Goal: Book appointment/travel/reservation

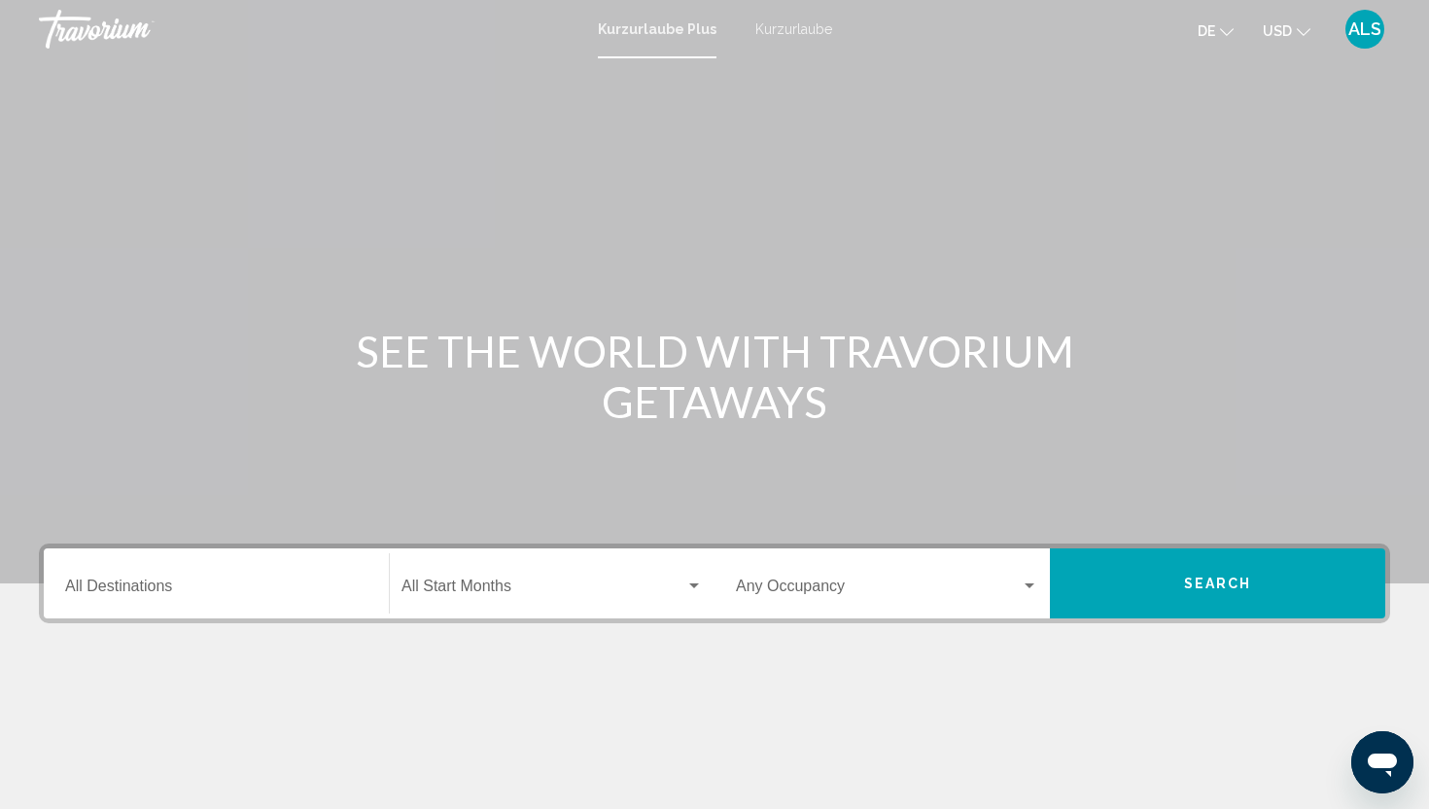
click at [771, 36] on font "Kurzurlaube" at bounding box center [793, 29] width 77 height 16
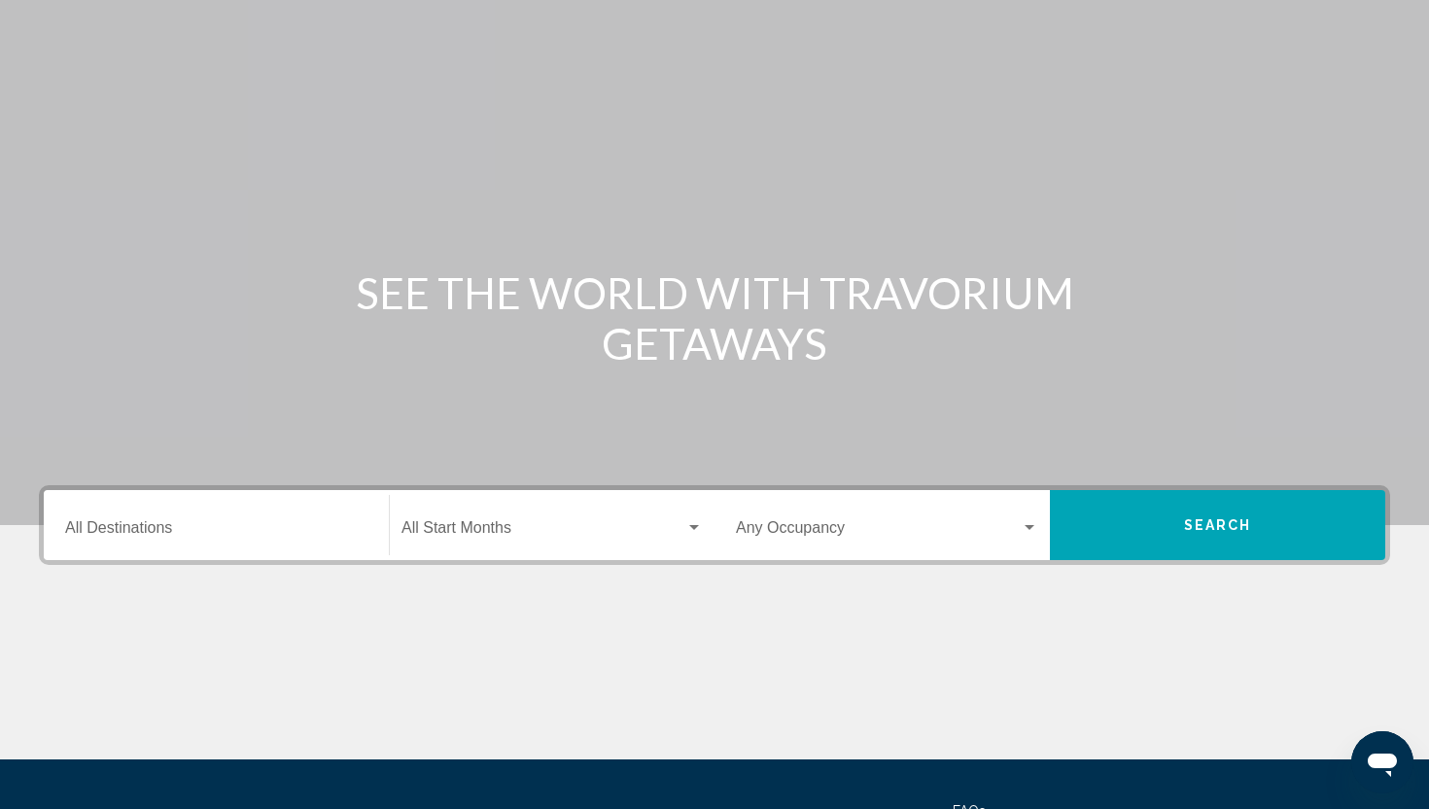
scroll to position [68, 0]
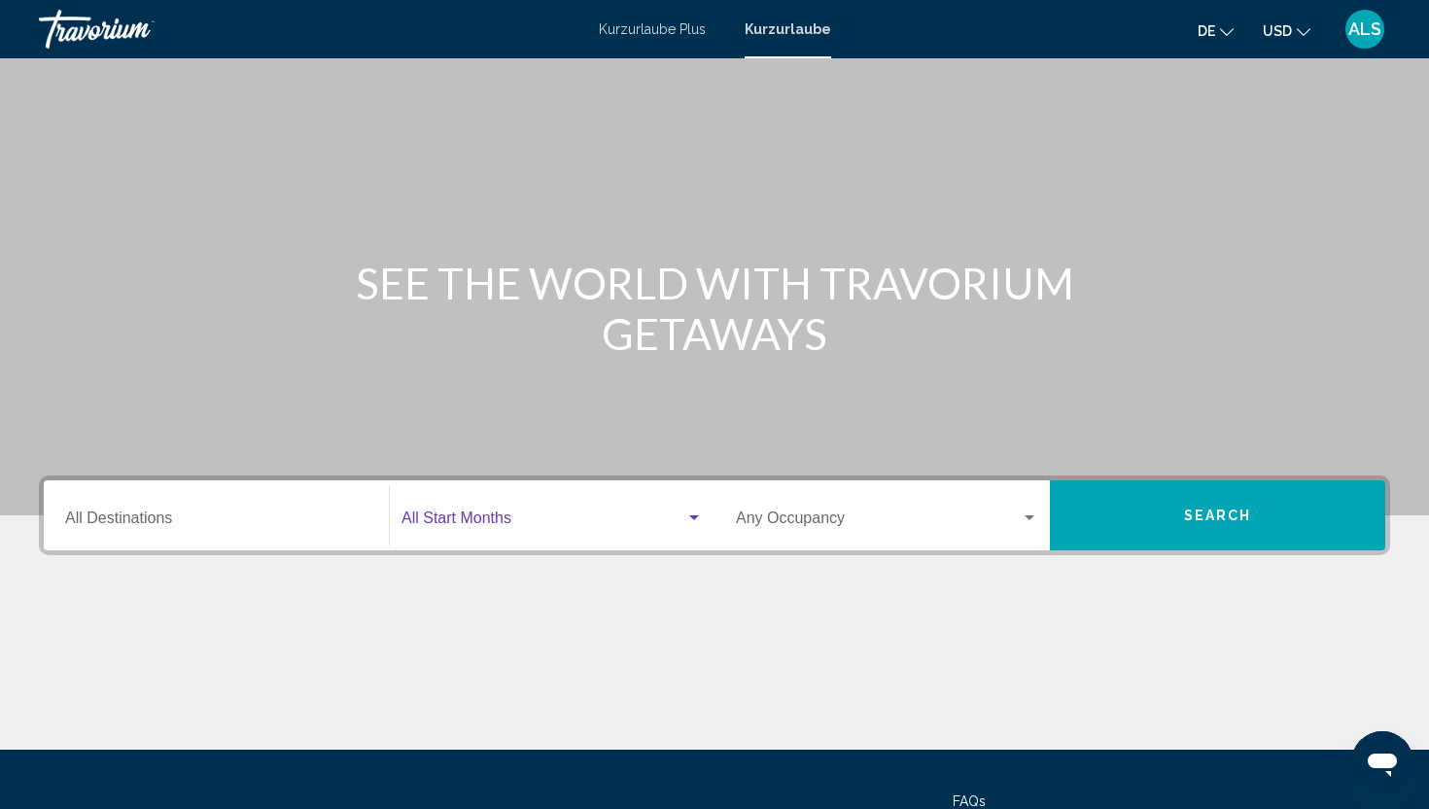
click at [480, 521] on span "Search widget" at bounding box center [543, 521] width 284 height 17
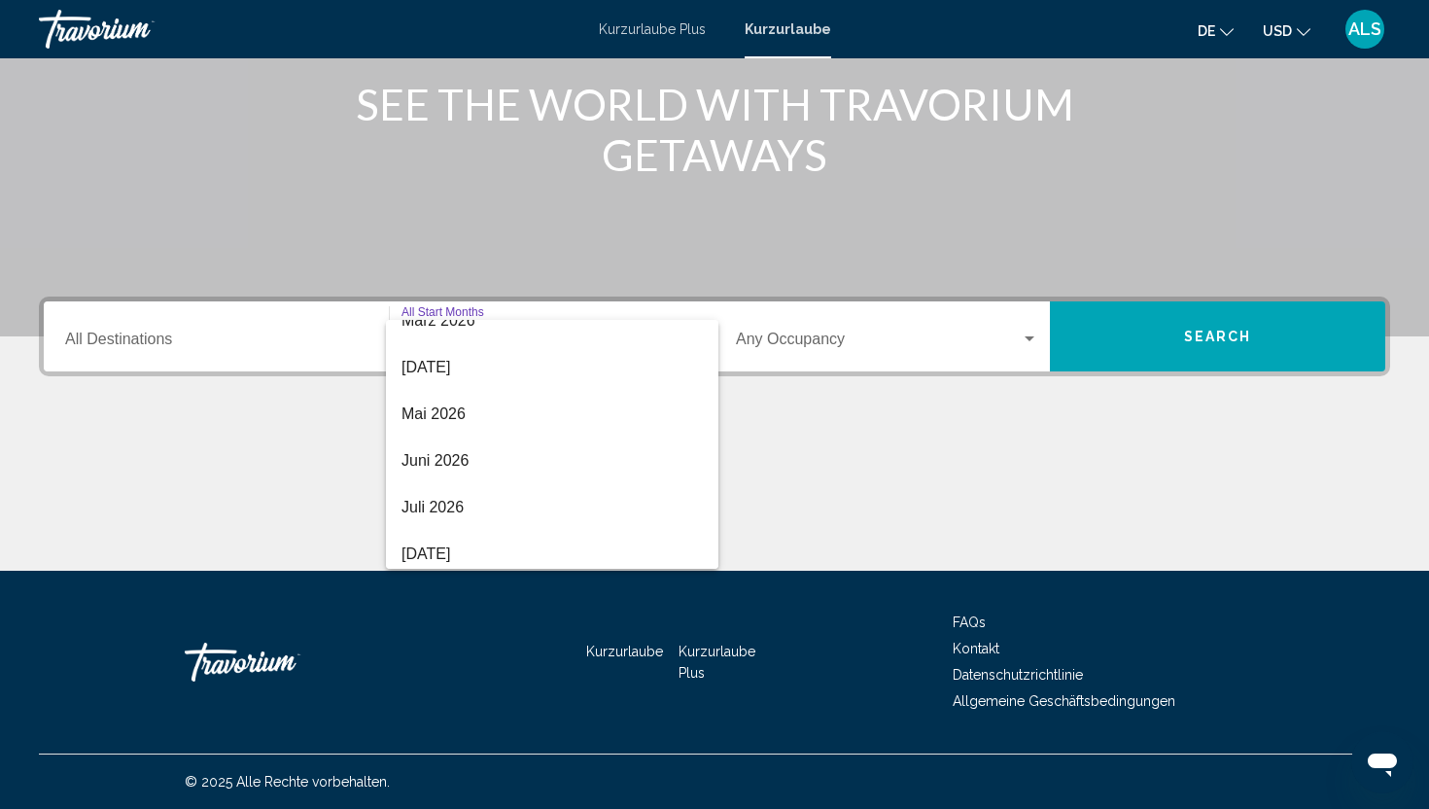
scroll to position [404, 0]
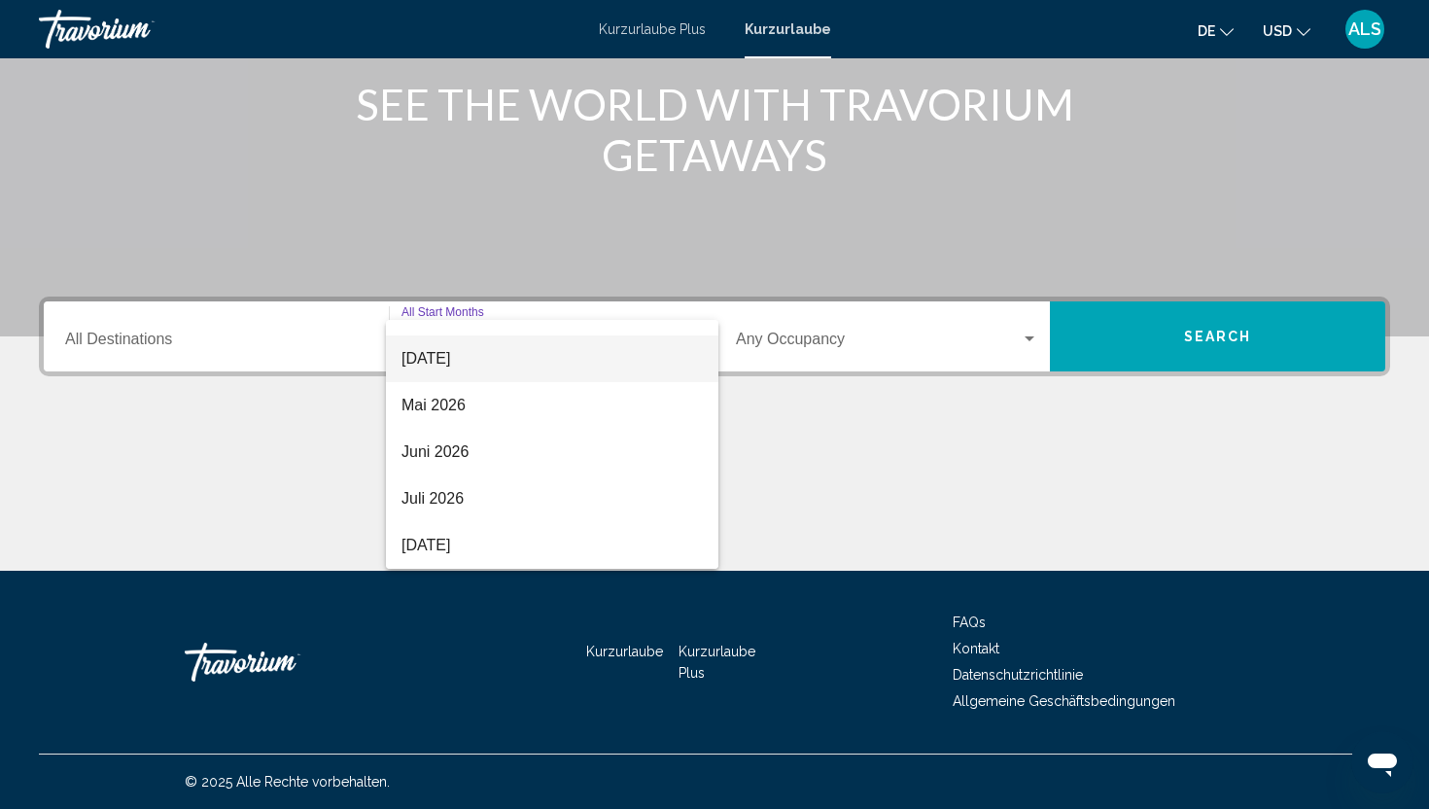
click at [502, 373] on span "[DATE]" at bounding box center [551, 358] width 301 height 47
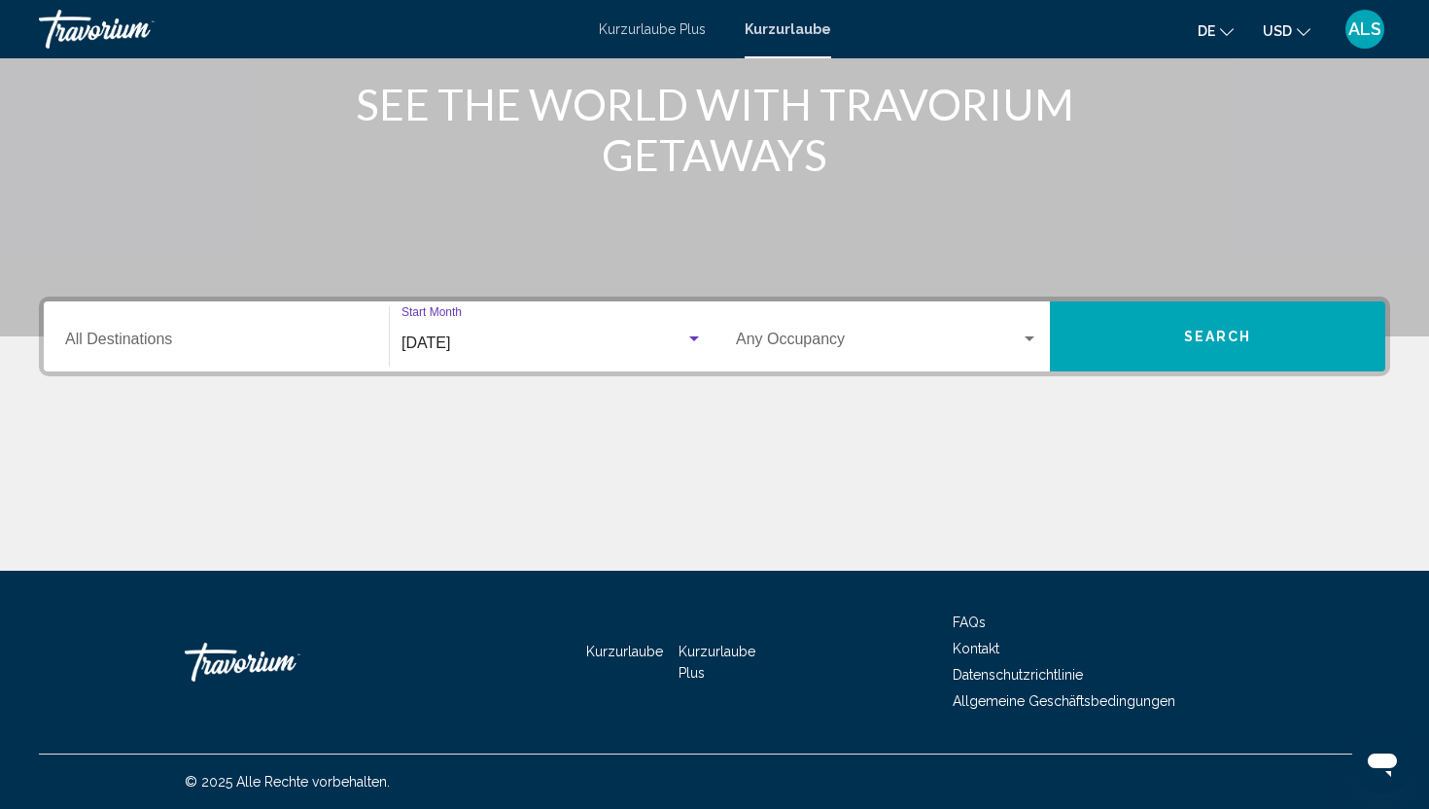
click at [270, 330] on div "Destination All Destinations" at bounding box center [216, 336] width 302 height 61
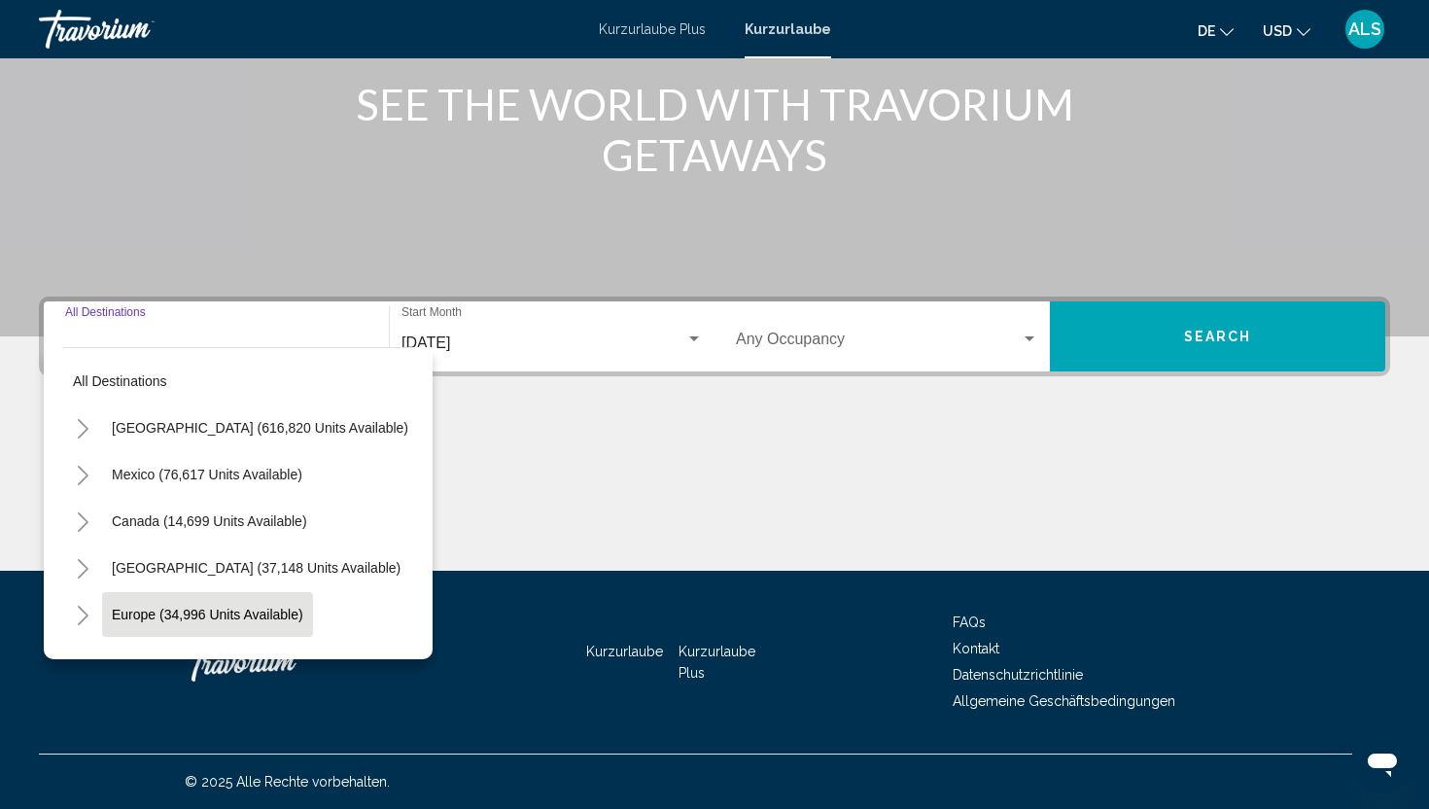
click at [184, 606] on span "Europe (34,996 units available)" at bounding box center [207, 614] width 191 height 16
type input "**********"
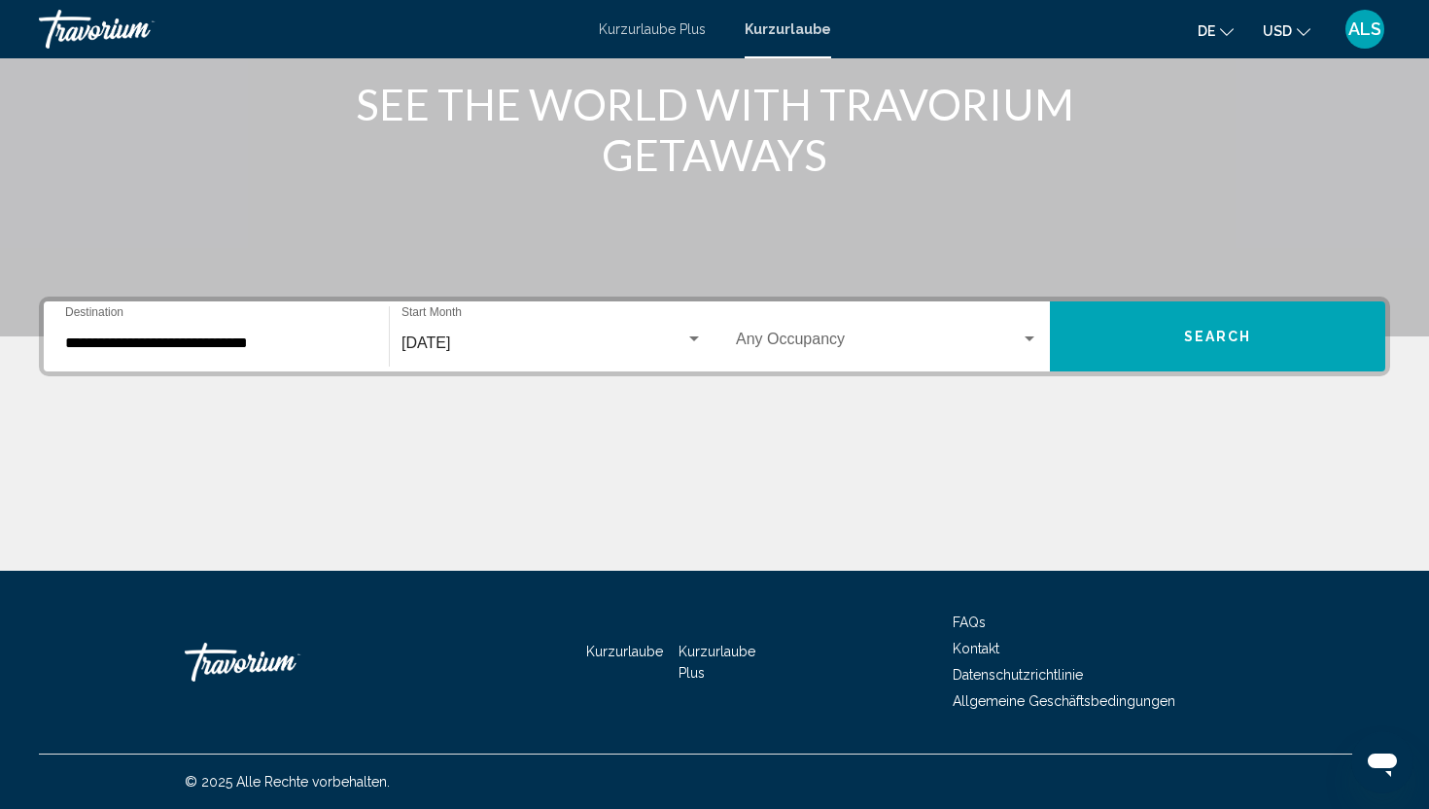
click at [892, 323] on div "Occupancy Any Occupancy" at bounding box center [887, 336] width 302 height 61
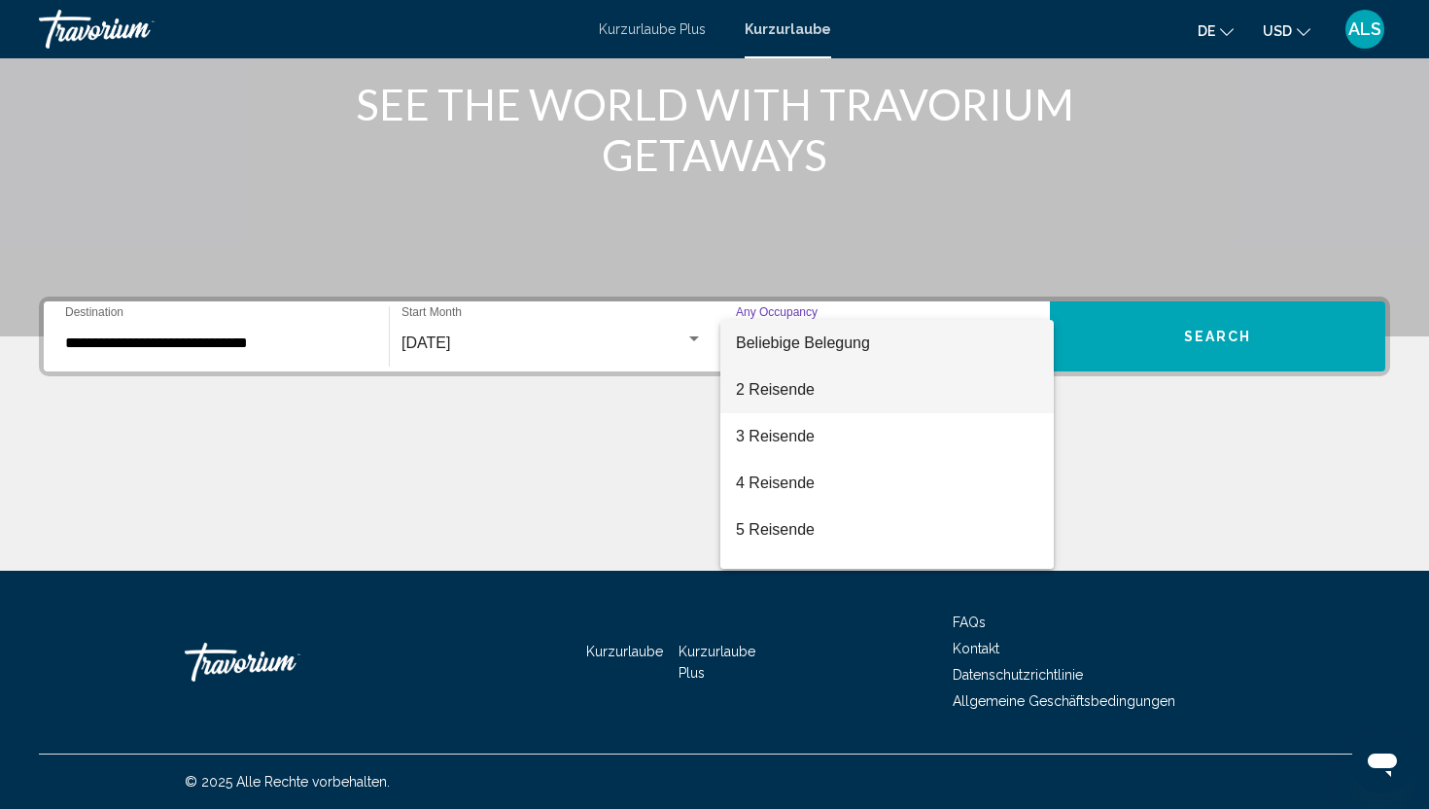
click at [799, 393] on font "2 Reisende" at bounding box center [775, 389] width 79 height 17
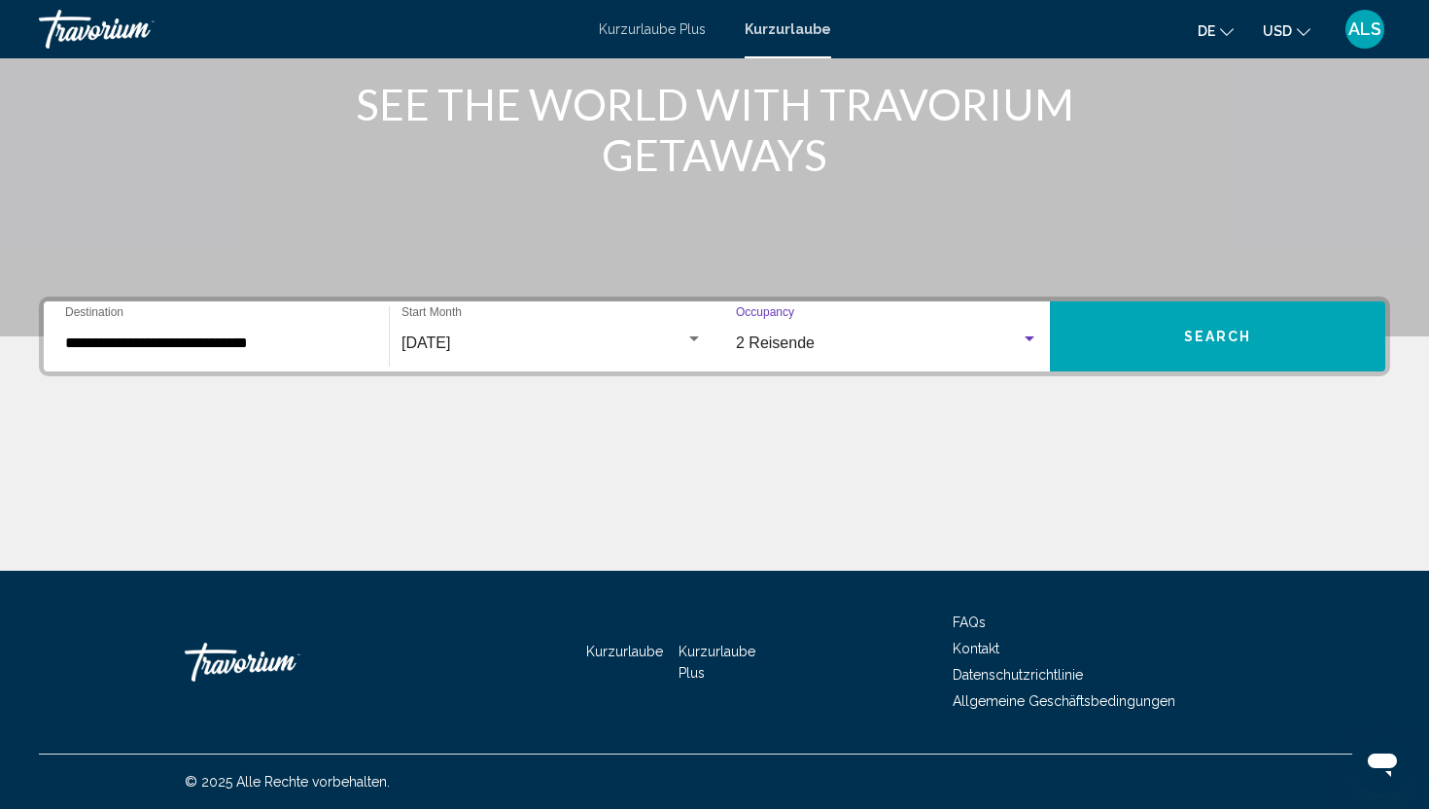
click at [1195, 346] on button "Search" at bounding box center [1217, 336] width 335 height 70
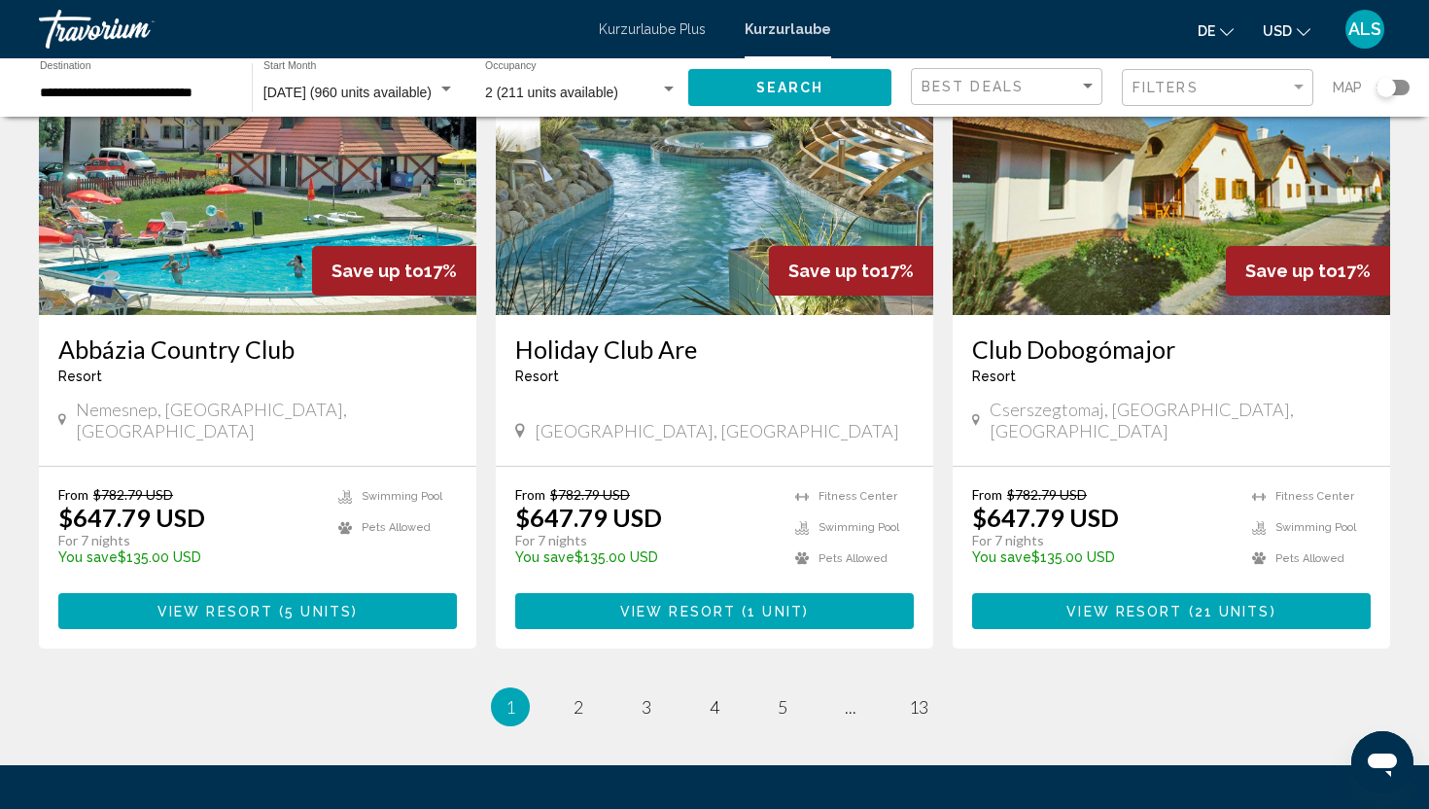
scroll to position [2387, 0]
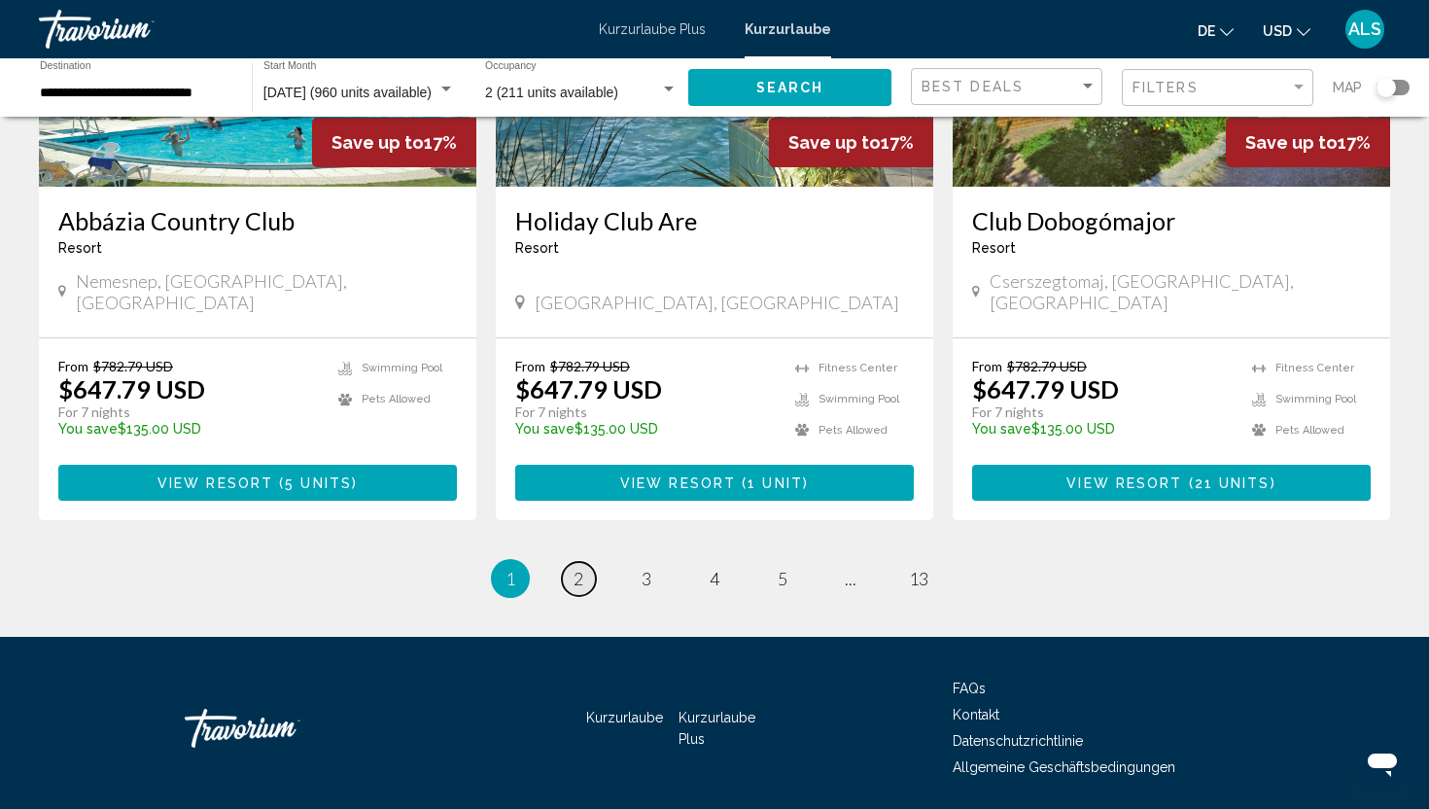
click at [581, 568] on span "2" at bounding box center [578, 578] width 10 height 21
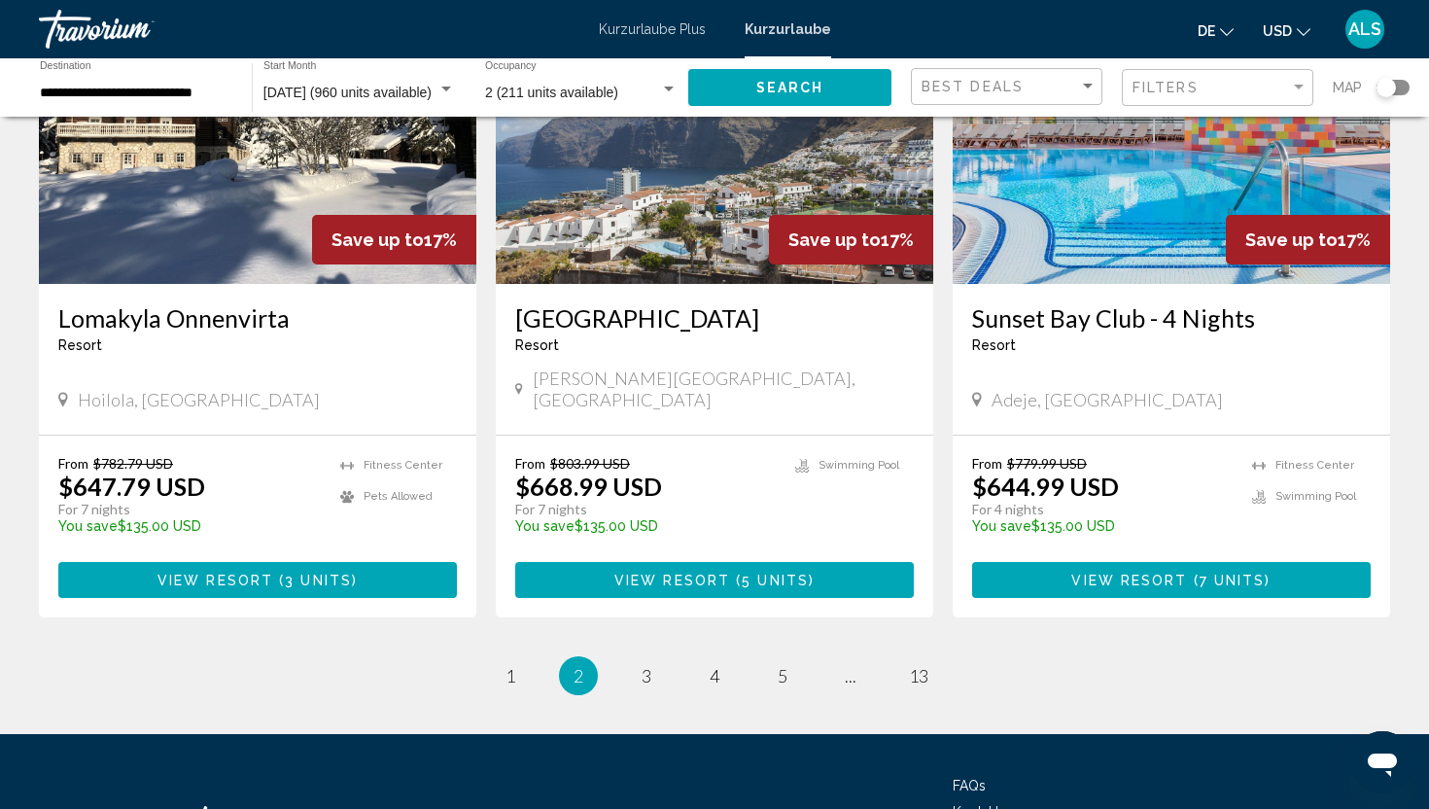
scroll to position [2241, 0]
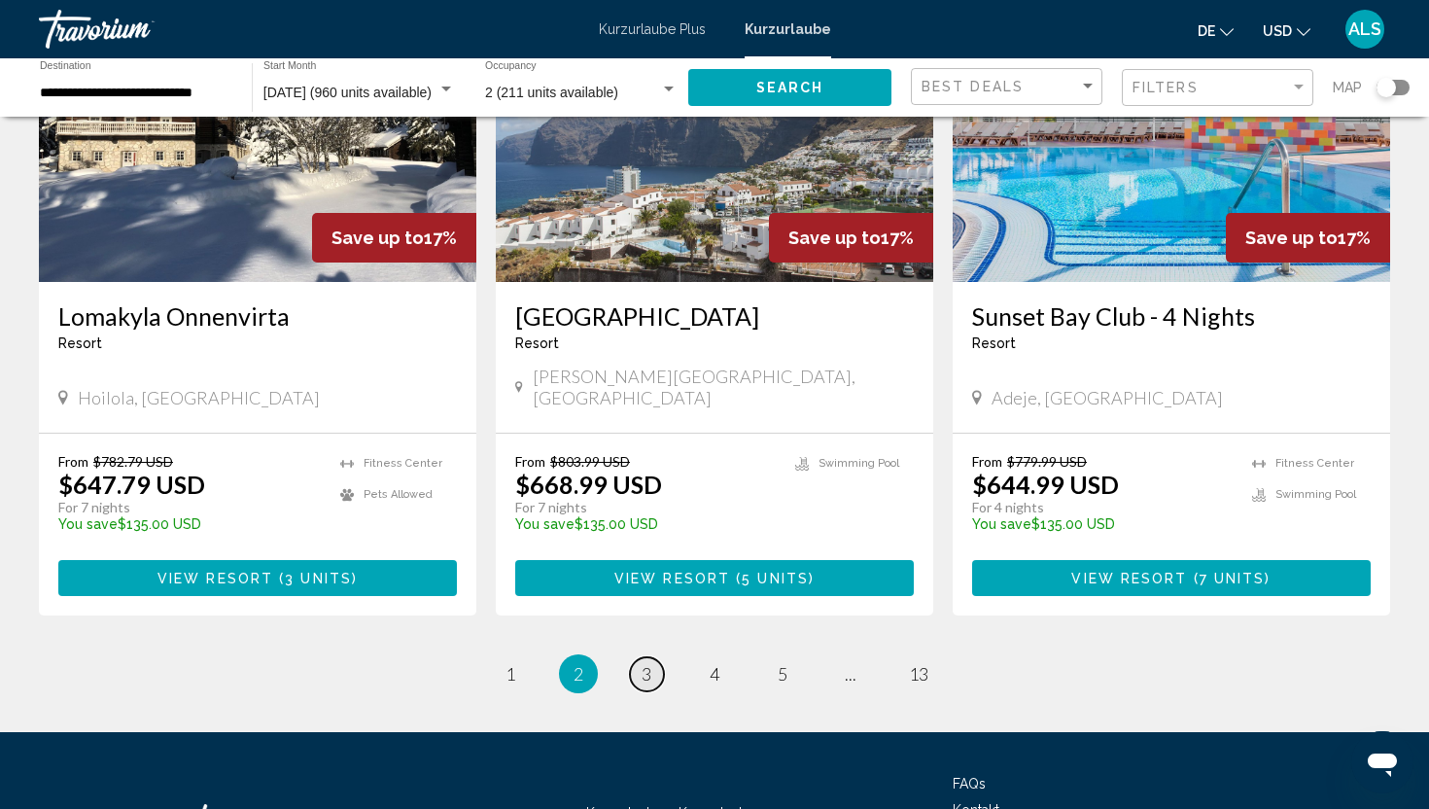
click at [642, 663] on span "3" at bounding box center [646, 673] width 10 height 21
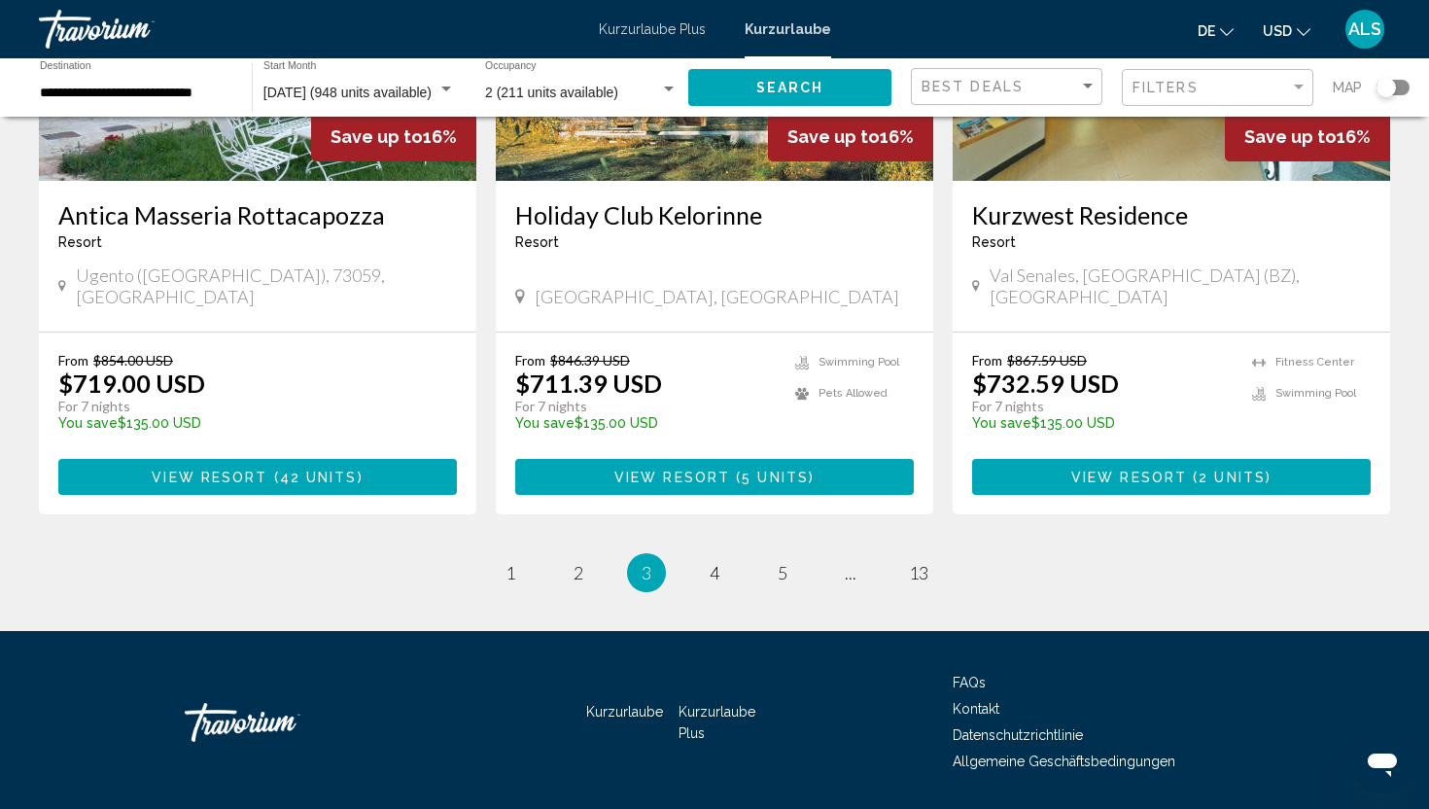
scroll to position [2387, 0]
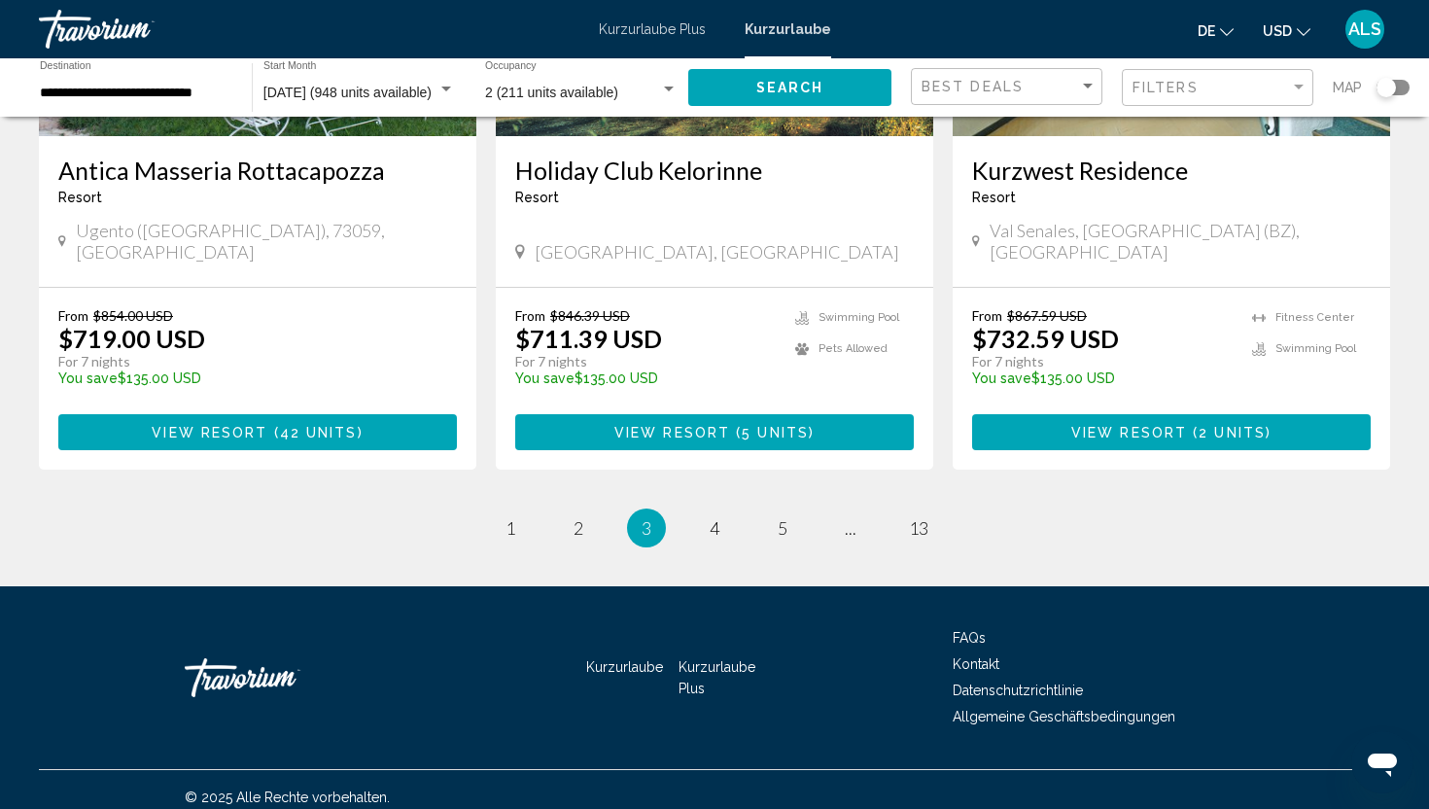
click at [666, 29] on font "Kurzurlaube Plus" at bounding box center [652, 29] width 107 height 16
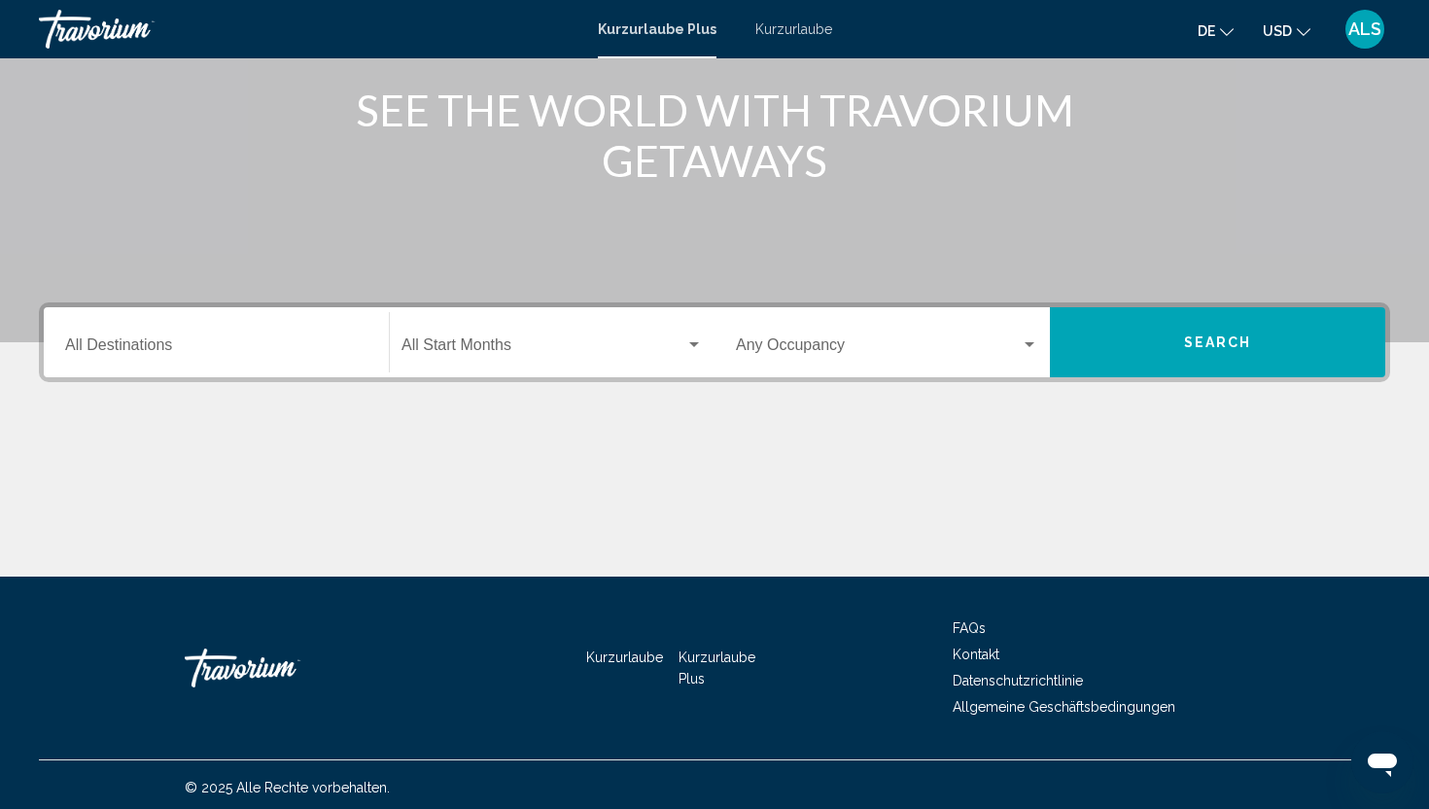
scroll to position [247, 0]
